Goal: Task Accomplishment & Management: Use online tool/utility

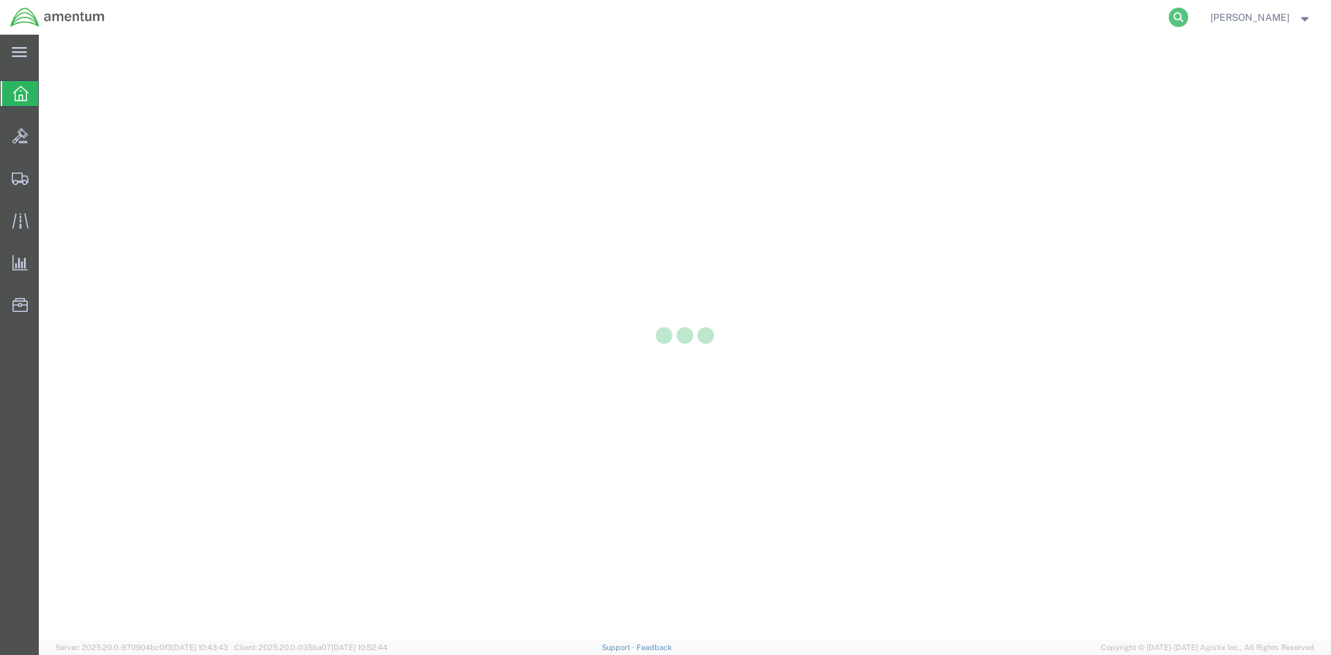
click at [1188, 20] on icon at bounding box center [1178, 17] width 19 height 19
click at [802, 17] on input "search" at bounding box center [958, 17] width 422 height 33
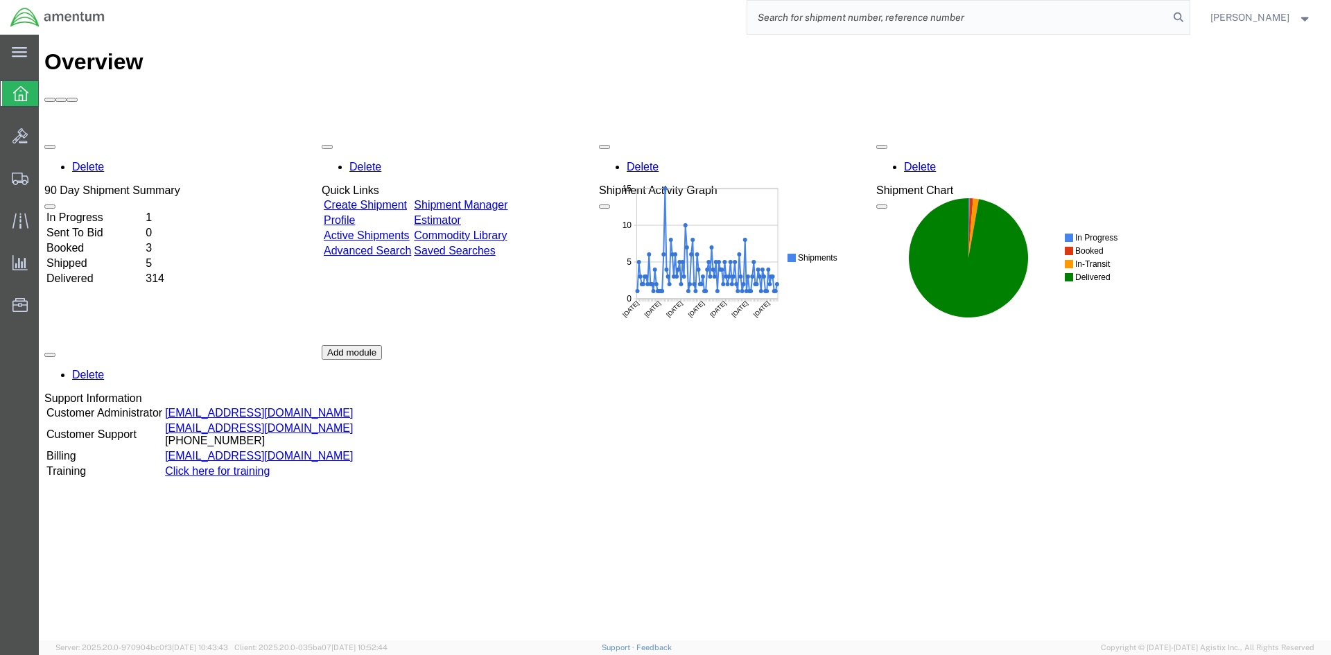
paste input "S633-25276-2522"
type input "S633-25276-2522"
click at [1188, 16] on icon at bounding box center [1178, 17] width 19 height 19
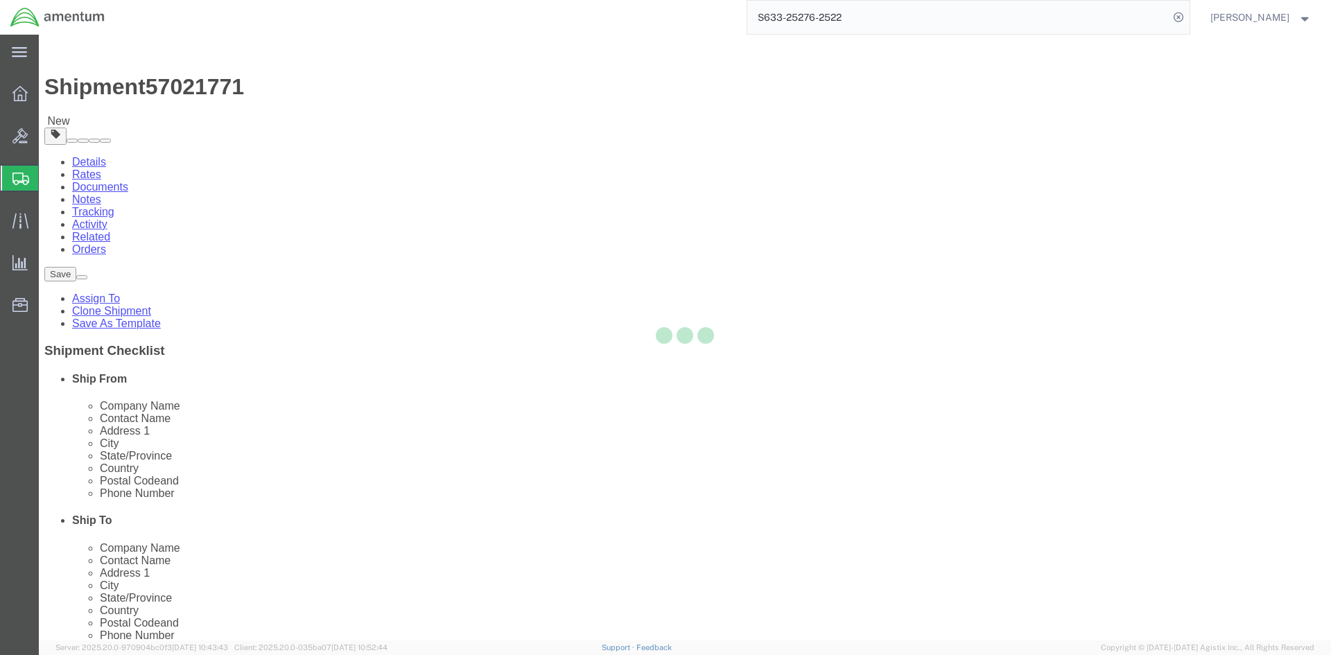
select select "42718"
select select
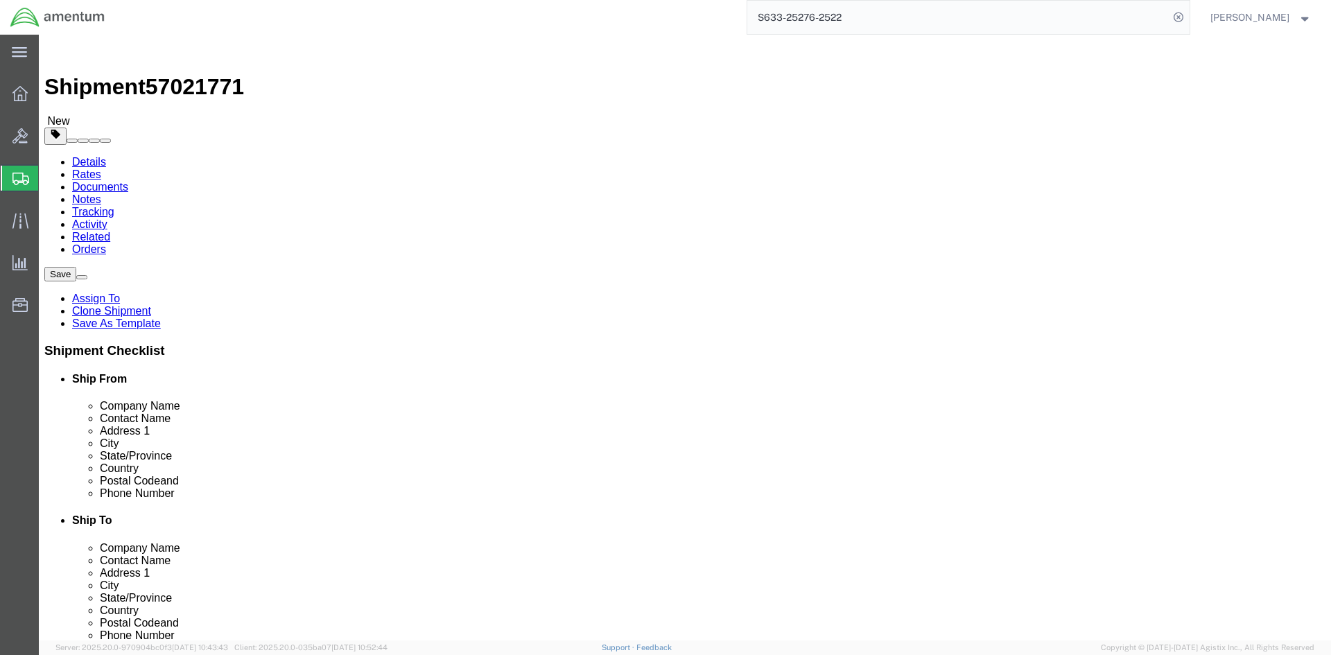
click button "Rate Shipment"
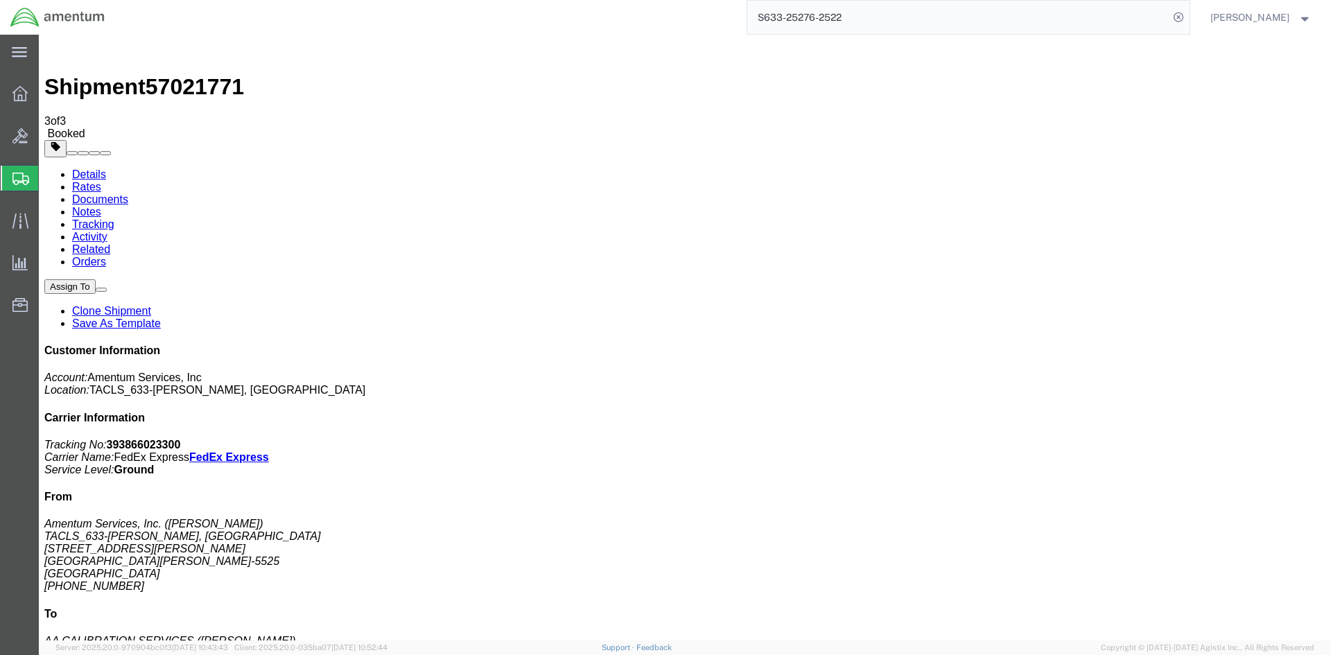
drag, startPoint x: 1136, startPoint y: 213, endPoint x: 1204, endPoint y: 208, distance: 67.4
click at [1204, 439] on p "Tracking No: 393866023300 Carrier Name: FedEx Express FedEx Express Service Lev…" at bounding box center [684, 457] width 1281 height 37
copy b "393866023300"
